Goal: Use online tool/utility: Use online tool/utility

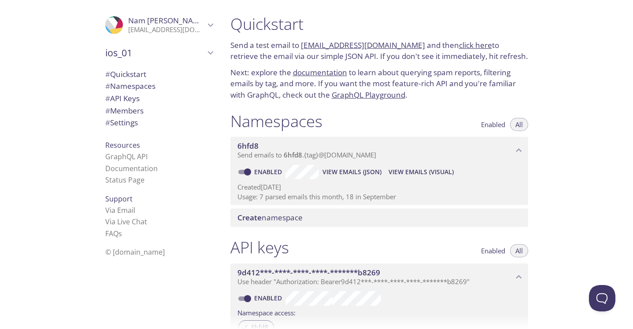
scroll to position [13, 0]
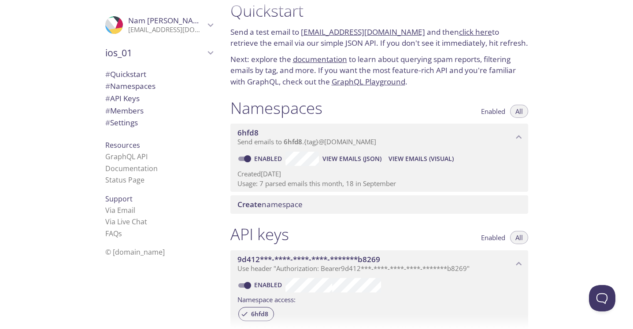
click at [162, 50] on span "ios_01" at bounding box center [155, 53] width 100 height 12
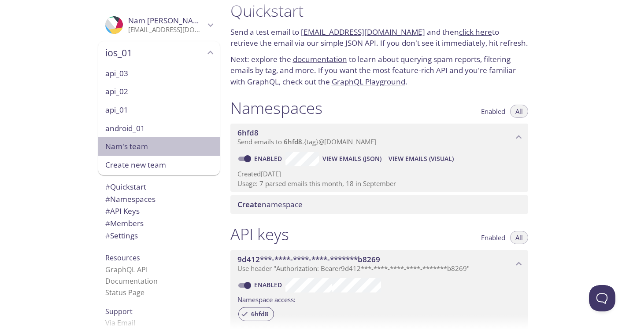
click at [152, 149] on span "Nam's team" at bounding box center [158, 146] width 107 height 11
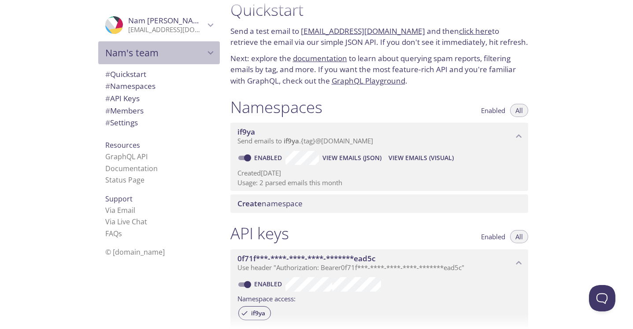
click at [191, 48] on span "Nam's team" at bounding box center [155, 53] width 100 height 12
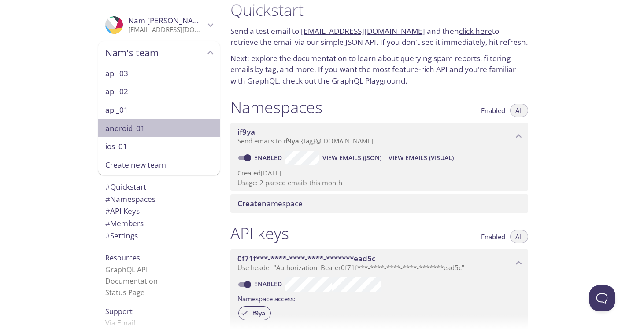
click at [143, 128] on span "android_01" at bounding box center [158, 128] width 107 height 11
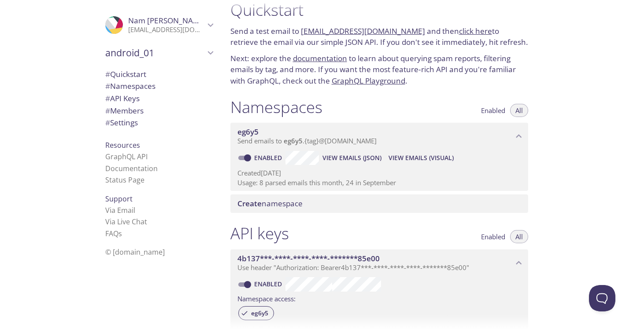
drag, startPoint x: 408, startPoint y: 32, endPoint x: 303, endPoint y: 33, distance: 105.3
click at [303, 33] on p "Send a test email to [EMAIL_ADDRESS][DOMAIN_NAME] and then click here to retrie…" at bounding box center [379, 37] width 298 height 22
copy link "[EMAIL_ADDRESS][DOMAIN_NAME]"
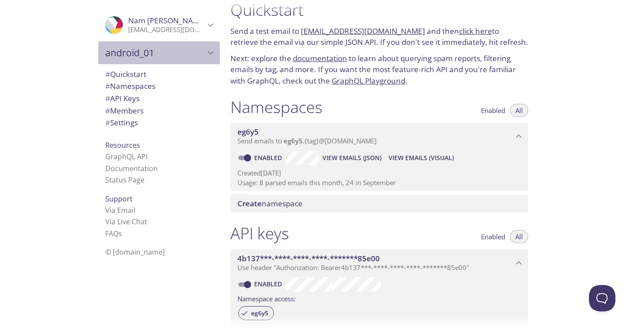
click at [134, 59] on span "android_01" at bounding box center [155, 53] width 100 height 12
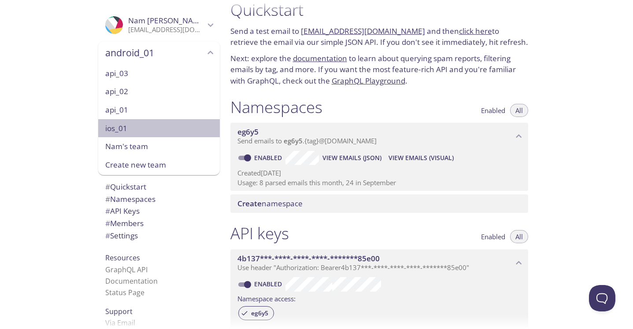
click at [134, 122] on div "ios_01" at bounding box center [159, 128] width 122 height 18
type input "ios_01"
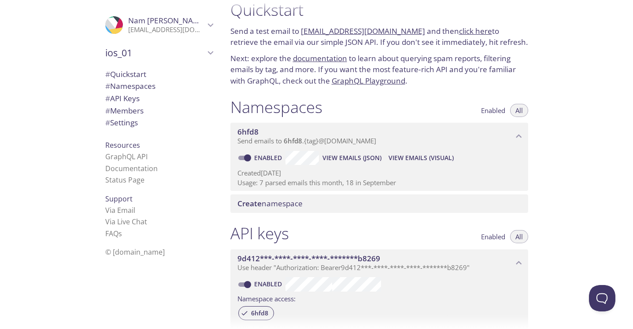
drag, startPoint x: 300, startPoint y: 31, endPoint x: 408, endPoint y: 33, distance: 107.9
click at [409, 34] on p "Send a test email to [EMAIL_ADDRESS][DOMAIN_NAME] and then click here to retrie…" at bounding box center [379, 37] width 298 height 22
copy p "[EMAIL_ADDRESS][DOMAIN_NAME]"
click at [170, 55] on span "ios_01" at bounding box center [155, 53] width 100 height 12
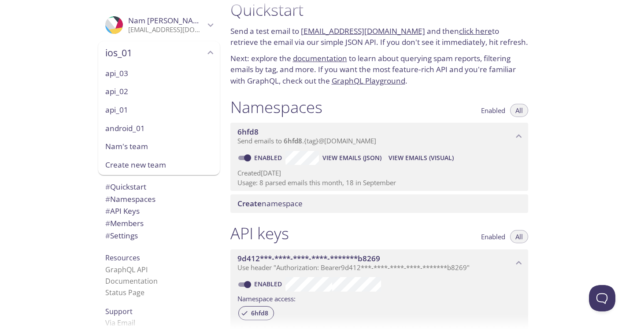
copy p "[EMAIL_ADDRESS][DOMAIN_NAME]"
